Goal: Task Accomplishment & Management: Manage account settings

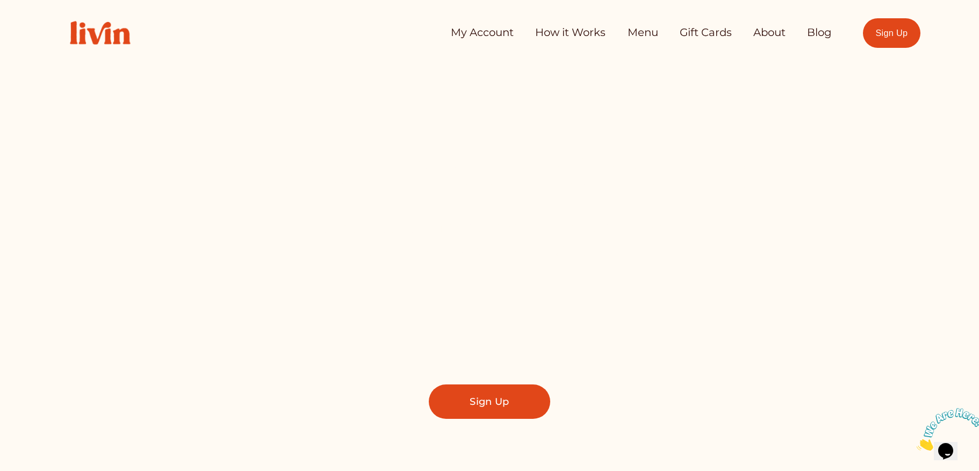
click at [481, 38] on link "My Account" at bounding box center [482, 32] width 63 height 21
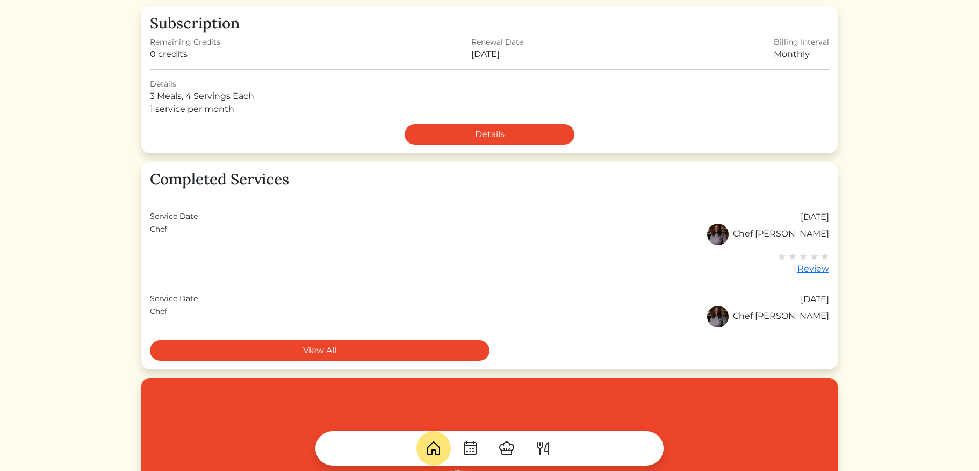
scroll to position [180, 0]
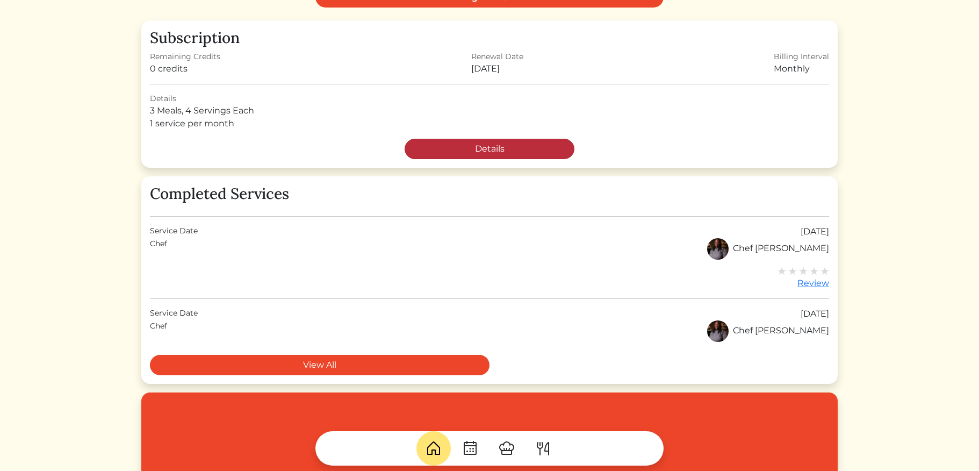
click at [499, 154] on link "Details" at bounding box center [489, 149] width 170 height 20
